Goal: Transaction & Acquisition: Purchase product/service

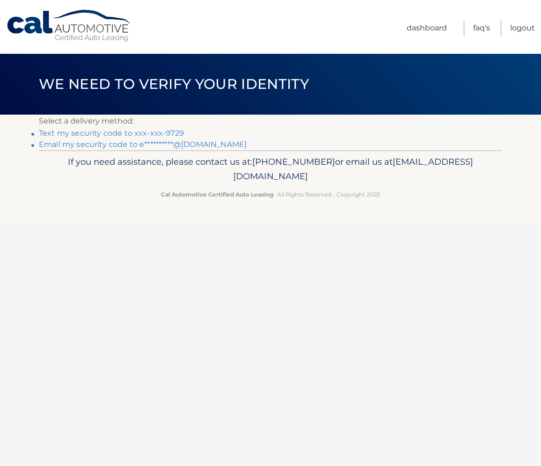
click at [157, 133] on link "Text my security code to xxx-xxx-9729" at bounding box center [111, 133] width 145 height 9
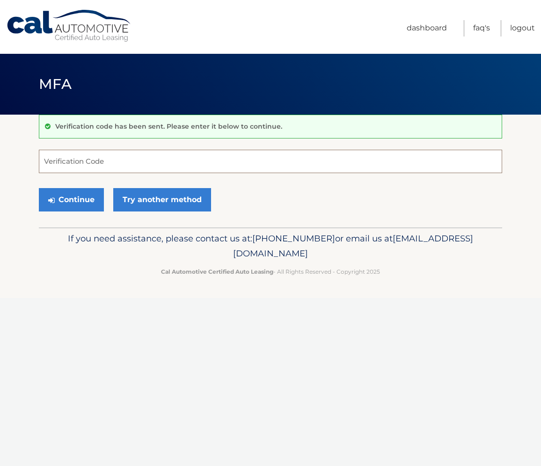
click at [140, 163] on input "Verification Code" at bounding box center [270, 161] width 463 height 23
click at [138, 164] on input "Verification Code" at bounding box center [270, 161] width 463 height 23
type input "083619"
click at [39, 188] on button "Continue" at bounding box center [71, 199] width 65 height 23
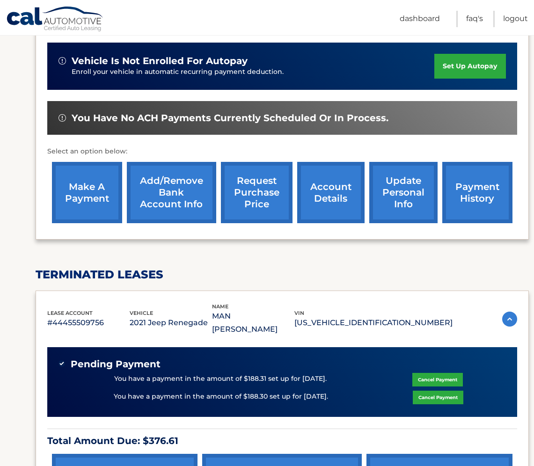
scroll to position [289, 0]
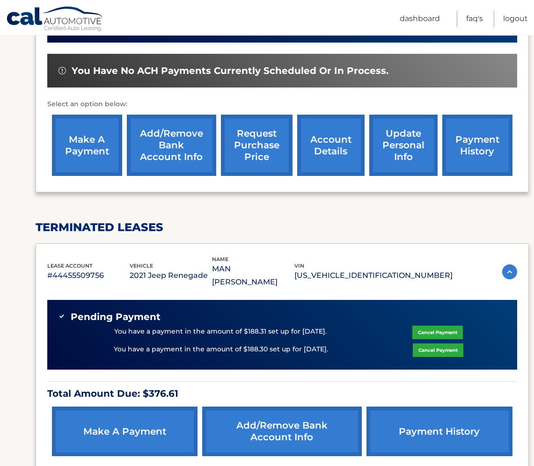
click at [434, 343] on link "Cancel Payment" at bounding box center [438, 350] width 51 height 14
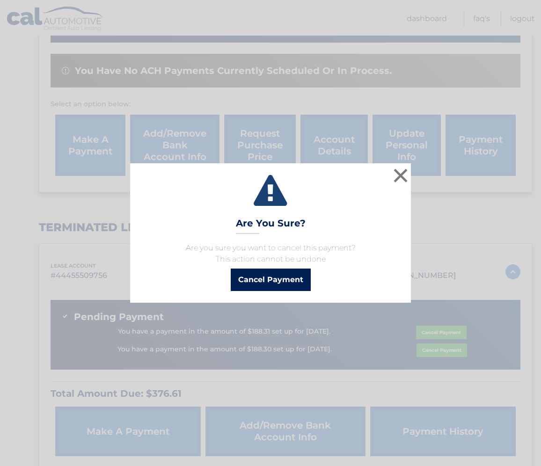
click at [300, 274] on button "Cancel Payment" at bounding box center [271, 280] width 80 height 22
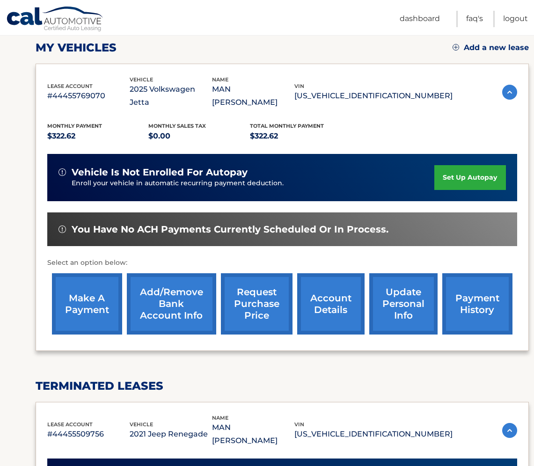
scroll to position [124, 0]
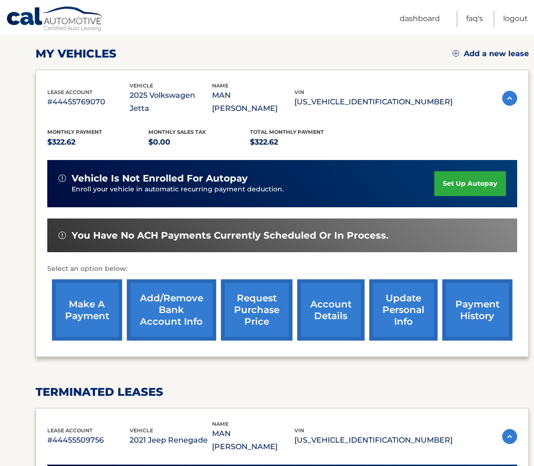
click at [100, 279] on link "make a payment" at bounding box center [87, 309] width 70 height 61
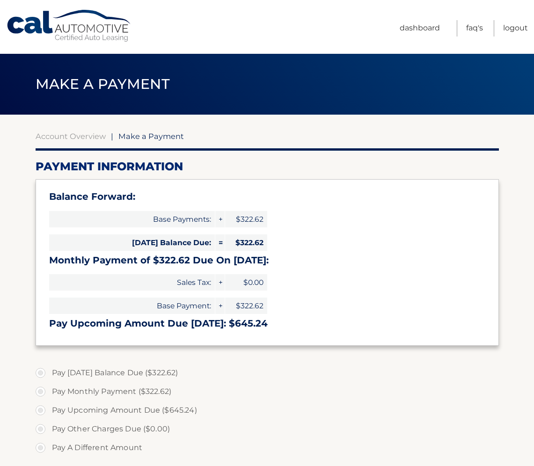
select select "NTNhYWZmZTEtNGYwYS00ODcxLTkyMGQtYmRjMWZkZDYyNmFi"
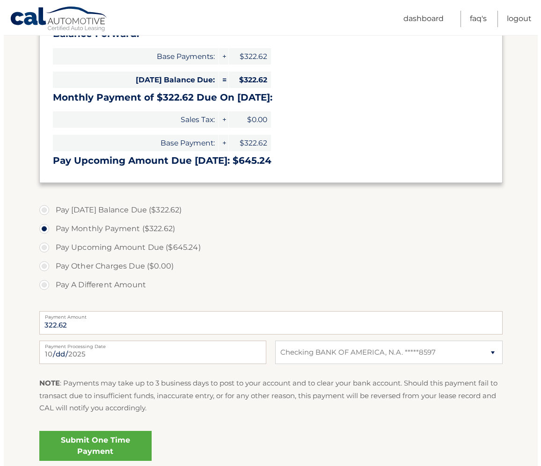
scroll to position [191, 0]
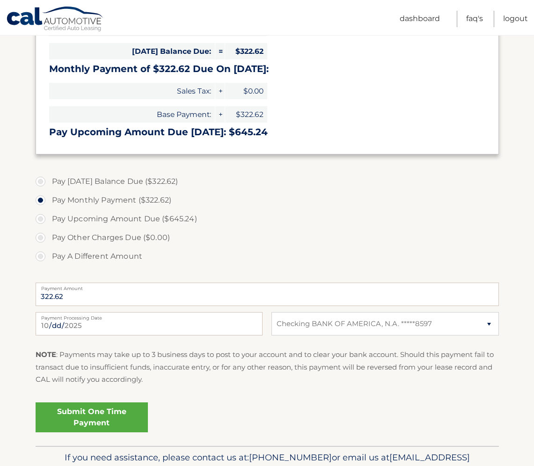
click at [100, 422] on link "Submit One Time Payment" at bounding box center [92, 417] width 112 height 30
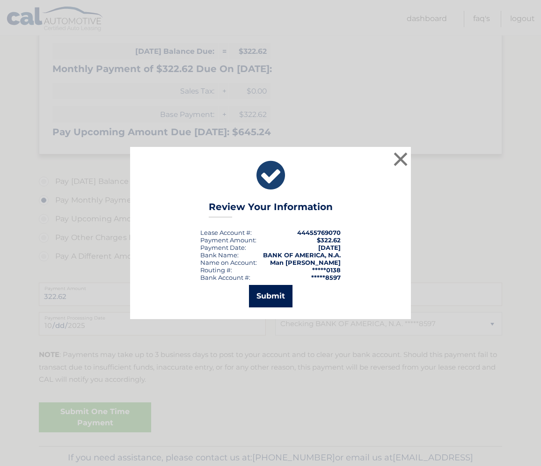
click at [265, 287] on button "Submit" at bounding box center [271, 296] width 44 height 22
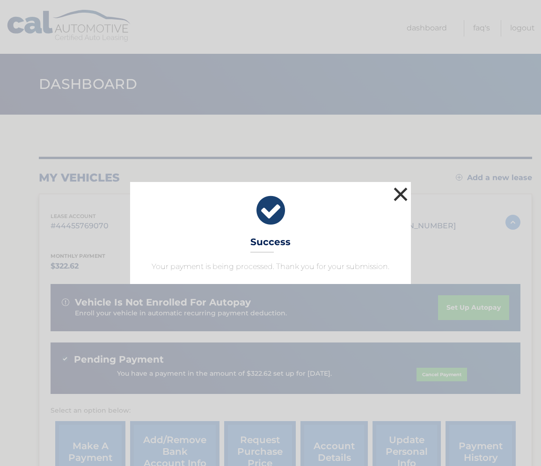
click at [400, 195] on button "×" at bounding box center [400, 194] width 19 height 19
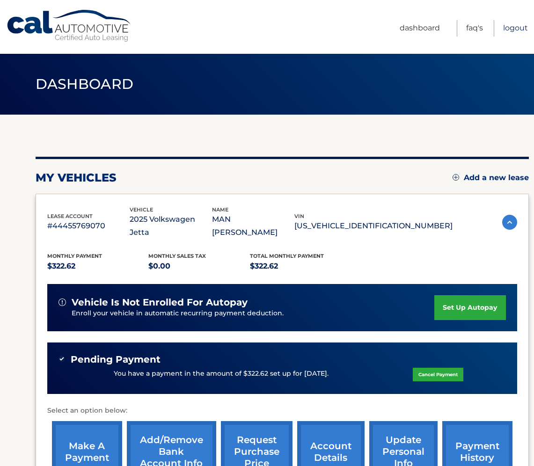
click at [510, 30] on link "Logout" at bounding box center [515, 28] width 25 height 16
